Goal: Find specific page/section: Find specific page/section

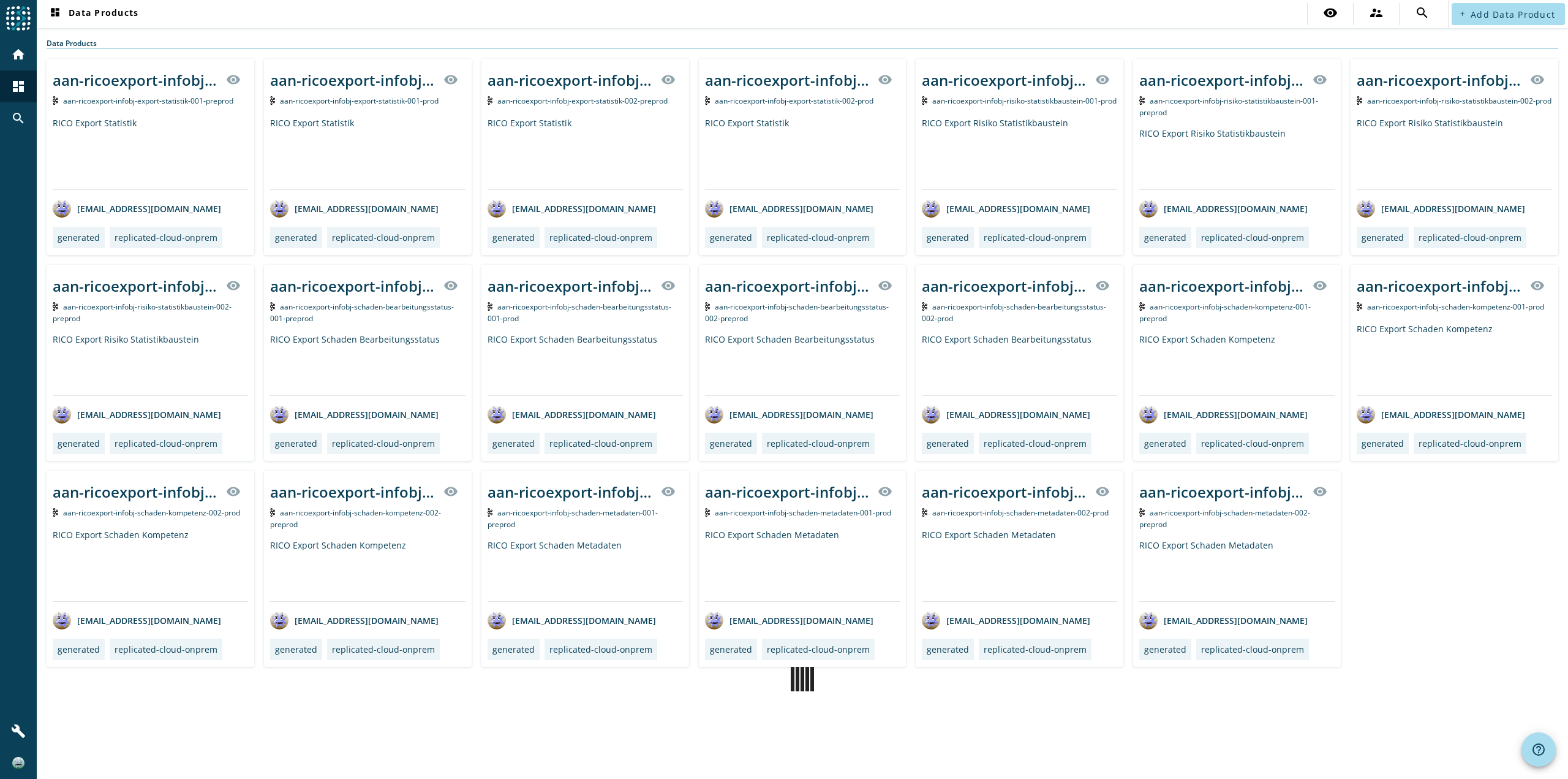
click at [244, 19] on nav "dashboard Data Products visibility supervisor_account search" at bounding box center [742, 14] width 1411 height 28
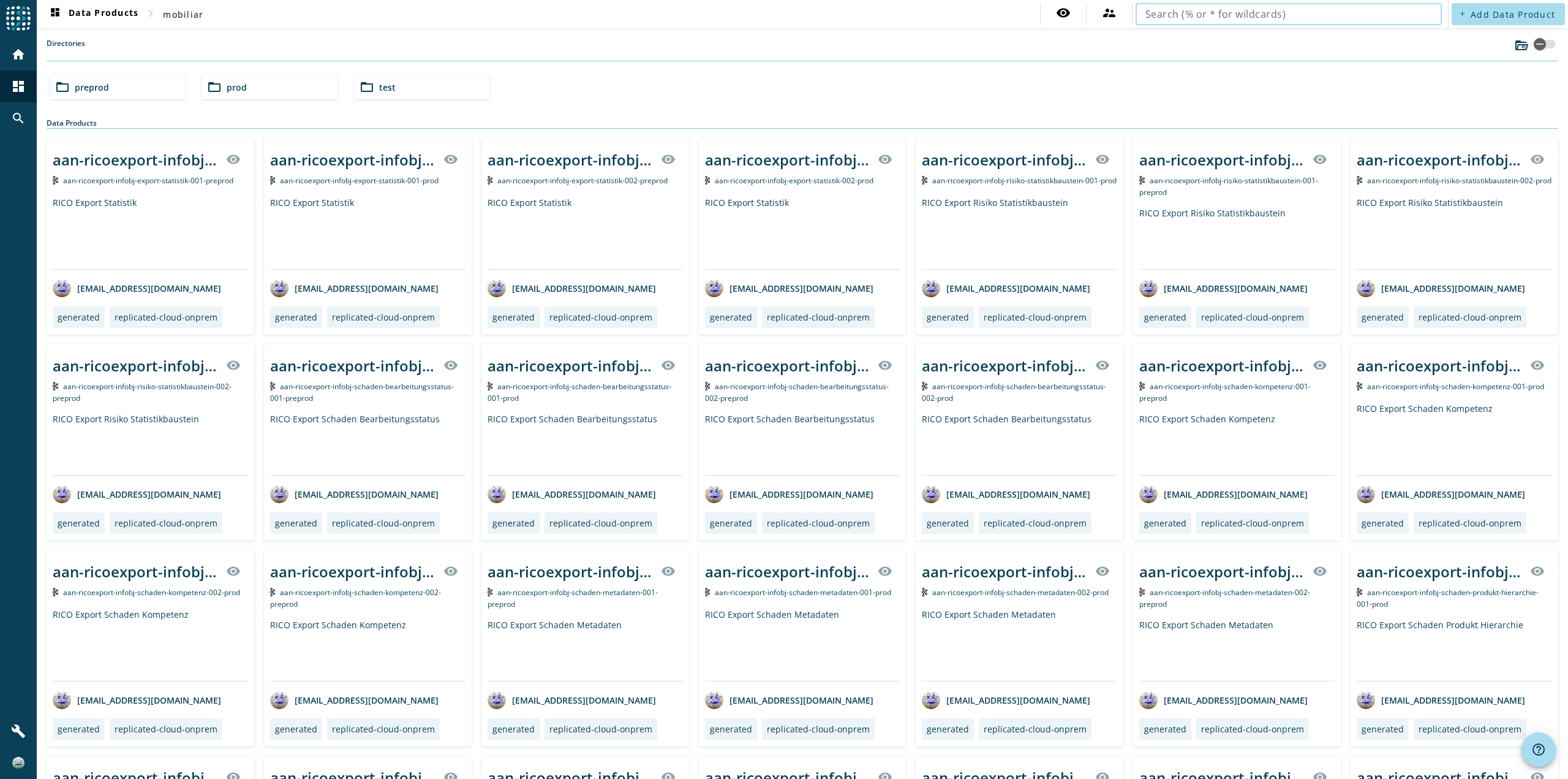
click at [1183, 14] on input "text" at bounding box center [1288, 14] width 286 height 15
type input "kop-rueck"
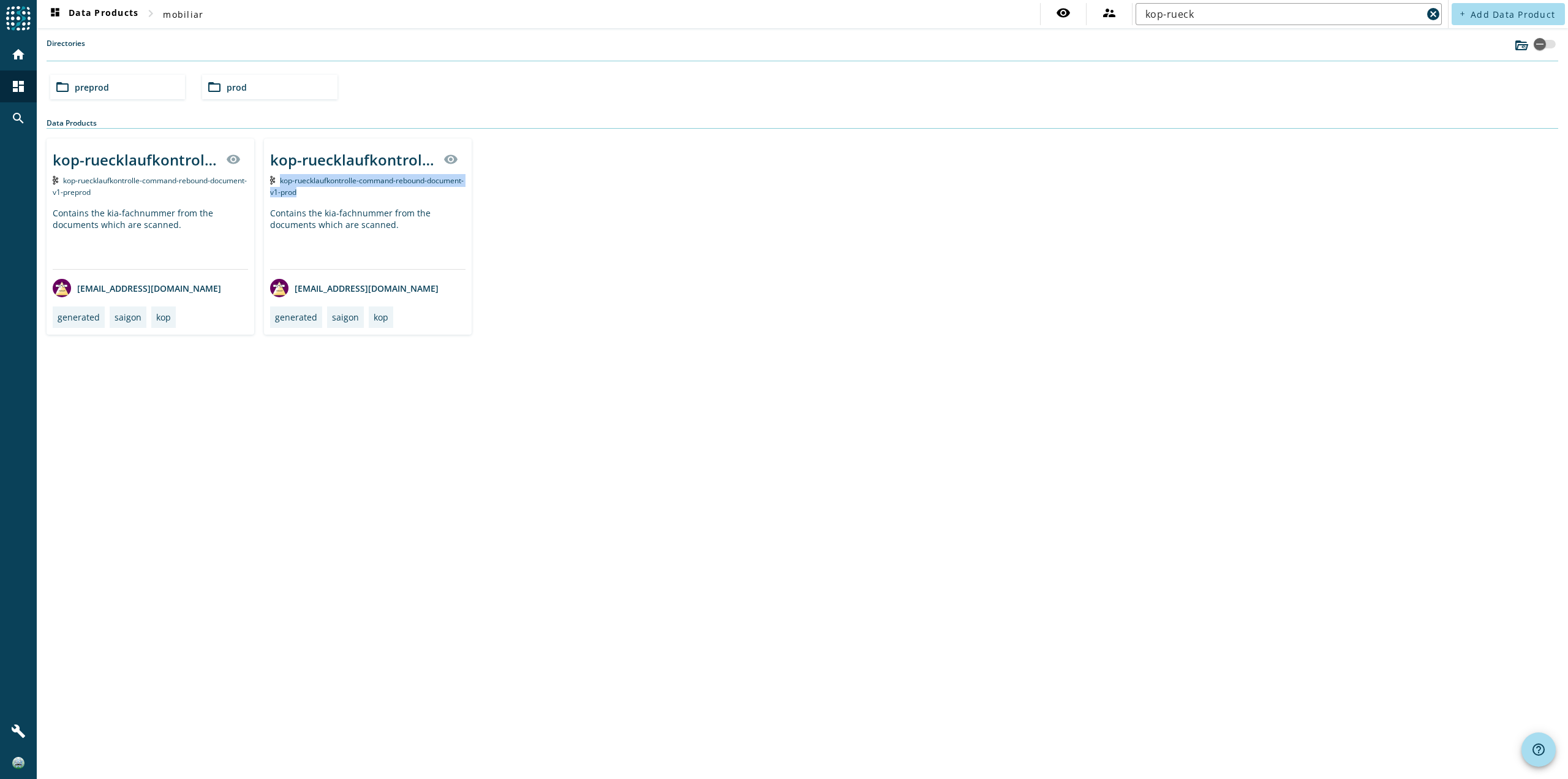
drag, startPoint x: 330, startPoint y: 190, endPoint x: 278, endPoint y: 179, distance: 53.2
click at [278, 179] on div "kop-ruecklaufkontrolle-command-rebound-document-v1-prod" at bounding box center [368, 186] width 195 height 24
click at [136, 88] on div "folder_open preprod" at bounding box center [118, 87] width 135 height 24
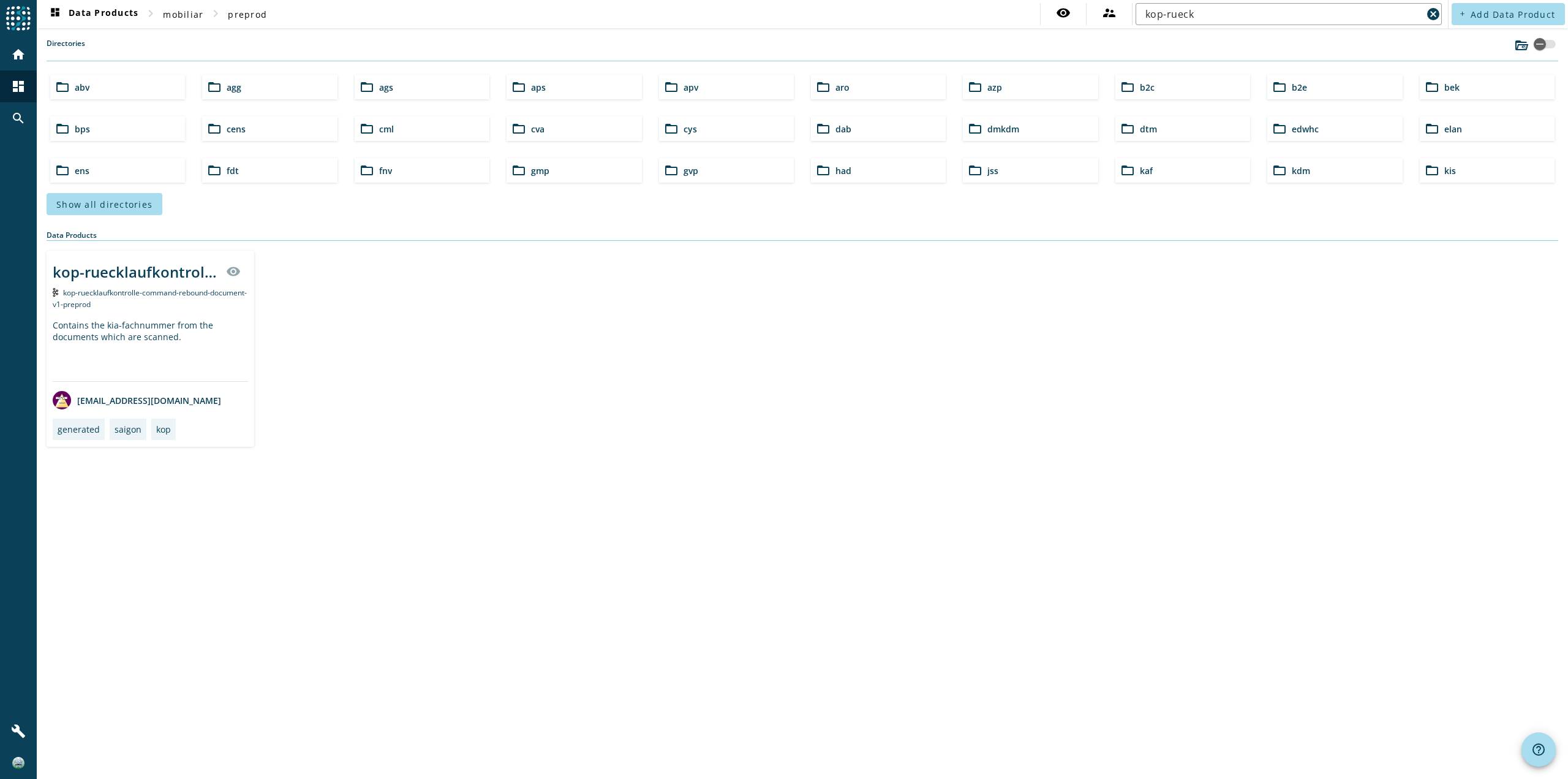
click at [138, 297] on span "kop-ruecklaufkontrolle-command-rebound-document-v1-preprod" at bounding box center [150, 298] width 194 height 22
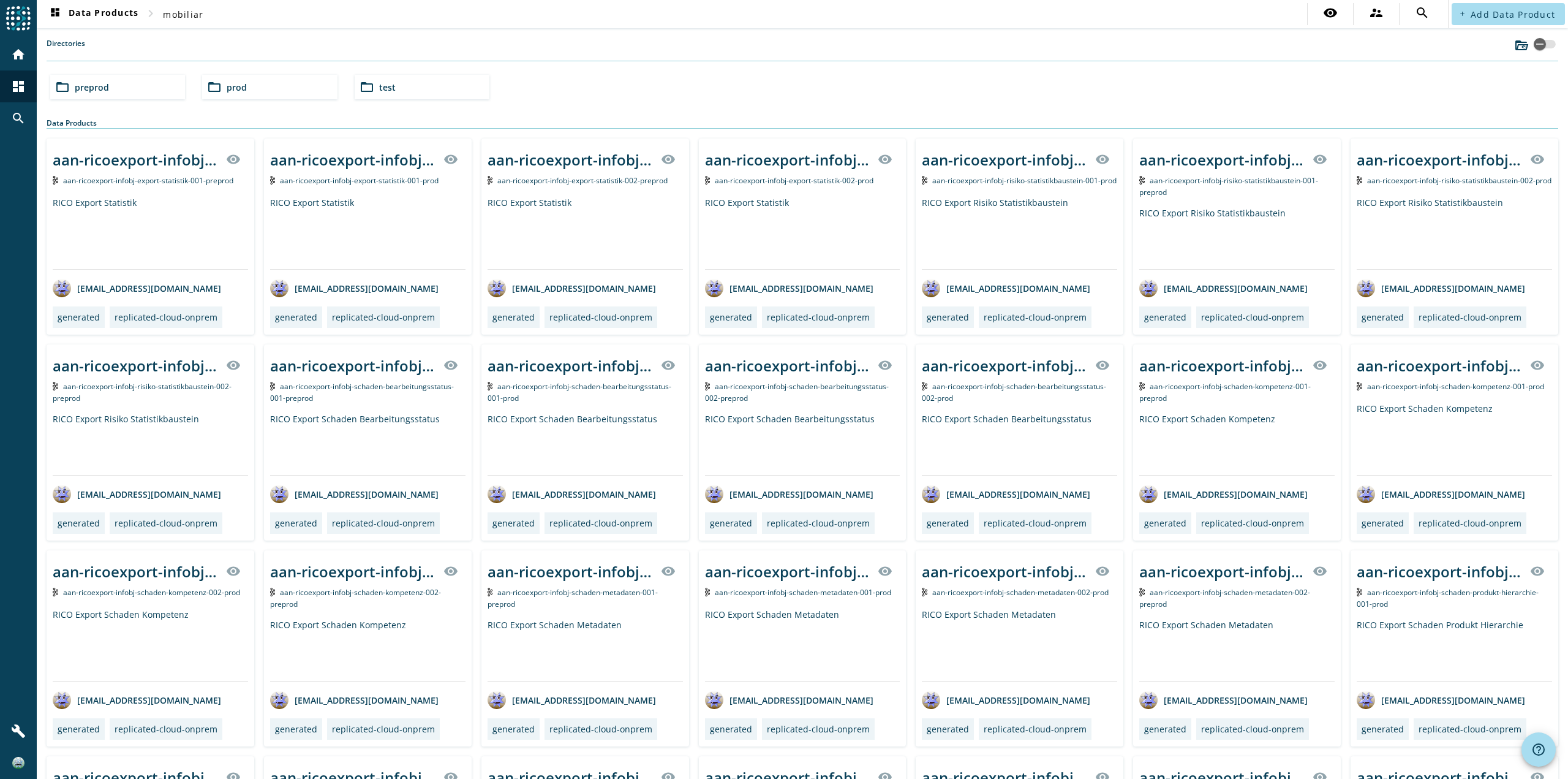
click at [135, 91] on div "folder_open preprod" at bounding box center [118, 87] width 135 height 24
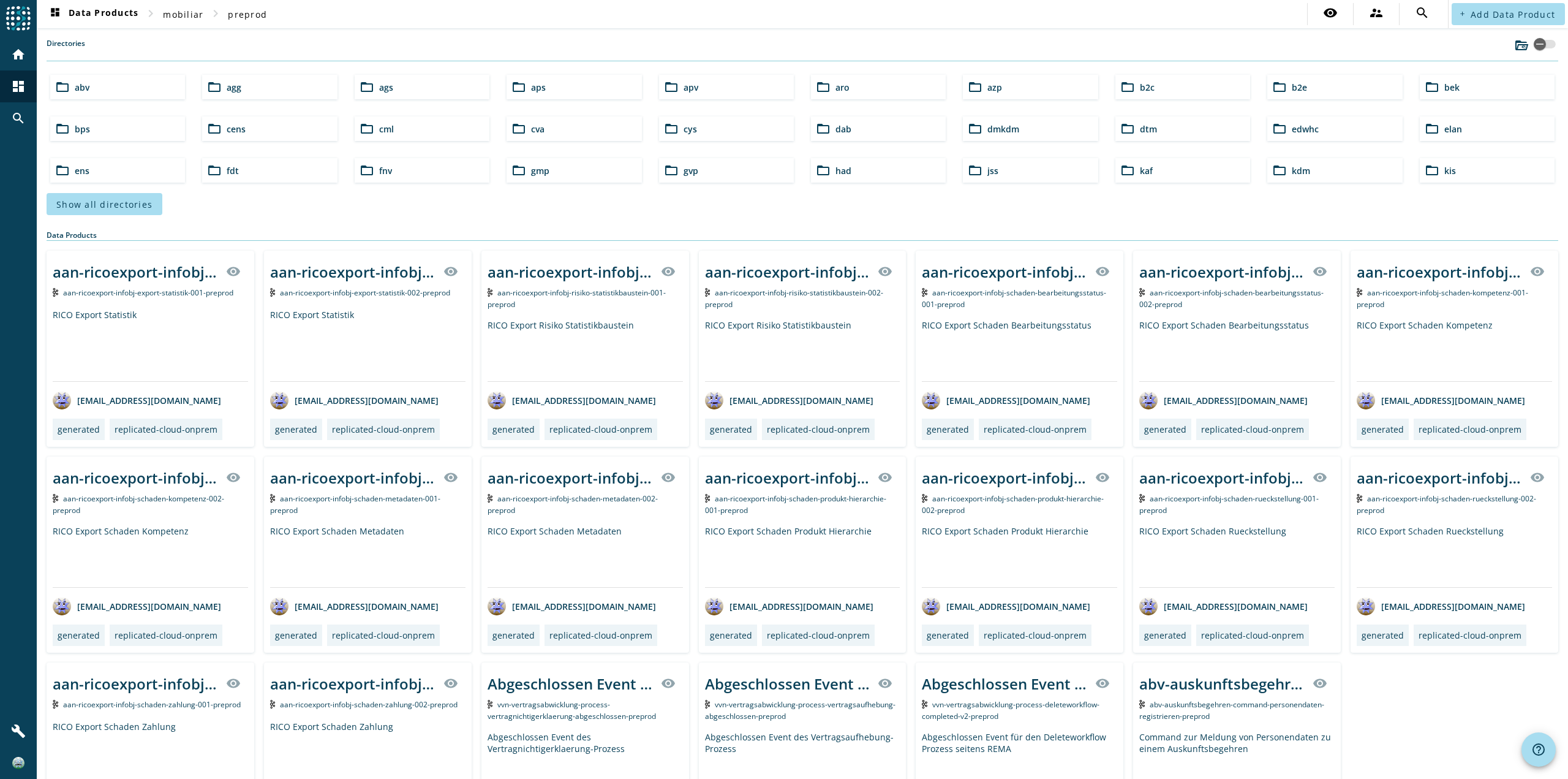
click at [174, 46] on div "Directories" at bounding box center [801, 50] width 1511 height 24
click at [172, 36] on div "dashboard Data Products chevron_right mobiliar chevron_right preprod visibility…" at bounding box center [801, 389] width 1531 height 779
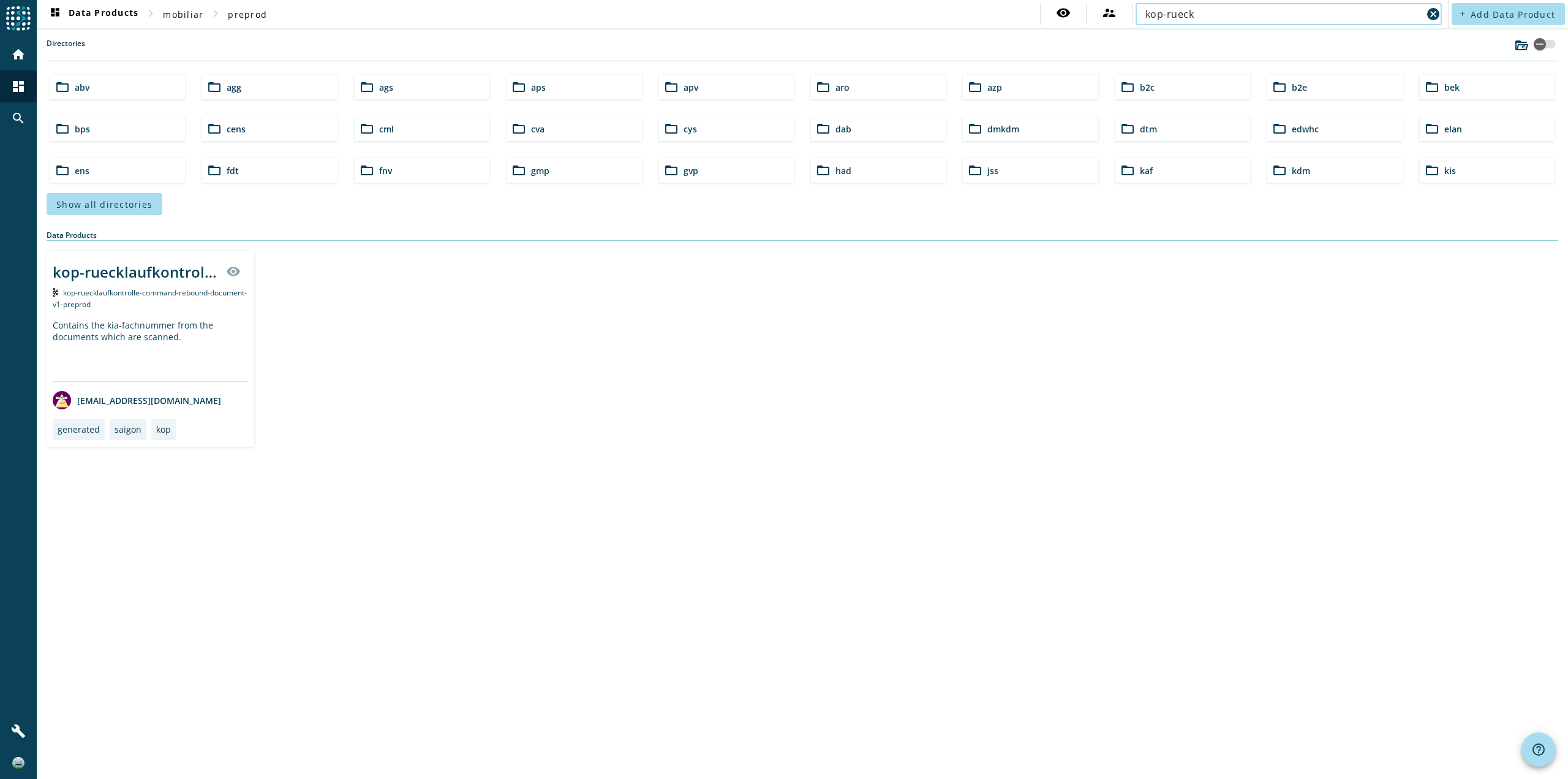
type input "kop-rueck"
click at [135, 313] on div "kop-ruecklaufkontrolle-command-rebound-document-v1-_stage_ visibility kop-rueck…" at bounding box center [150, 348] width 207 height 196
